Goal: Information Seeking & Learning: Learn about a topic

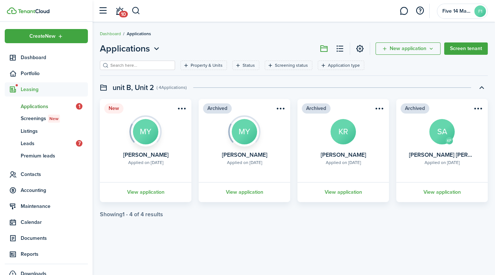
click at [142, 191] on link "View application" at bounding box center [146, 192] width 94 height 20
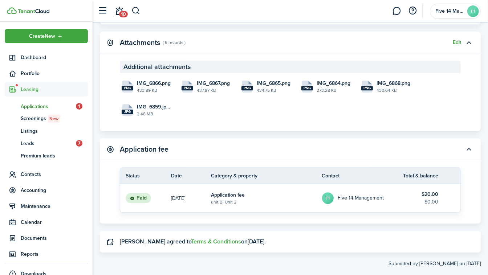
scroll to position [1249, 0]
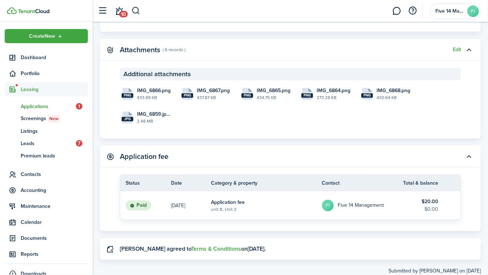
click at [355, 167] on panel-main-header "Application fee" at bounding box center [290, 157] width 381 height 22
click at [131, 100] on file-icon "png" at bounding box center [128, 94] width 12 height 12
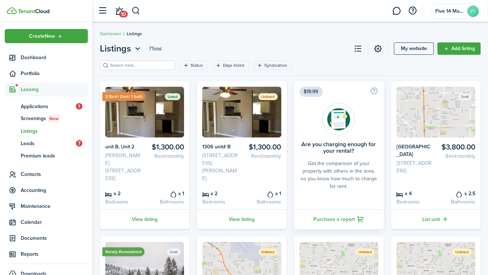
click at [137, 218] on link "View listing" at bounding box center [145, 220] width 90 height 20
